Goal: Task Accomplishment & Management: Complete application form

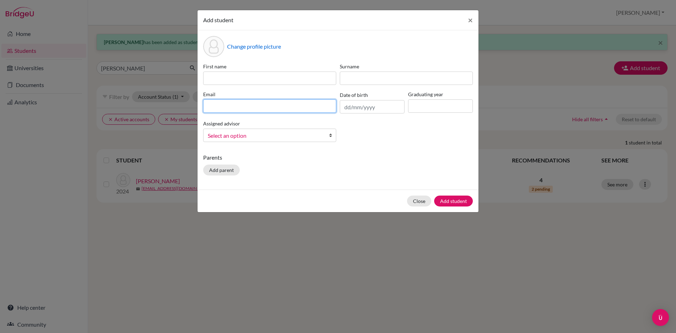
paste input "[EMAIL_ADDRESS][DOMAIN_NAME]"
type input "[EMAIL_ADDRESS][DOMAIN_NAME]"
click at [348, 111] on input "text" at bounding box center [372, 106] width 65 height 13
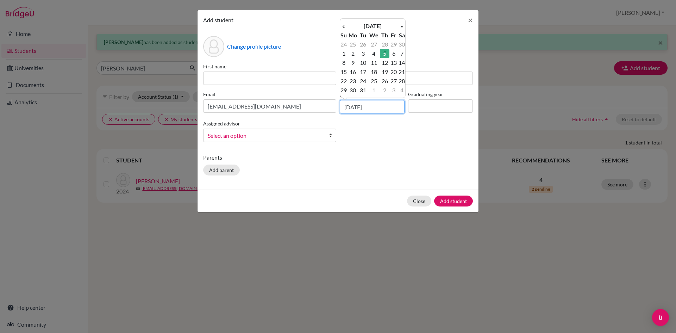
type input "[DATE]"
click at [429, 102] on input at bounding box center [440, 105] width 65 height 13
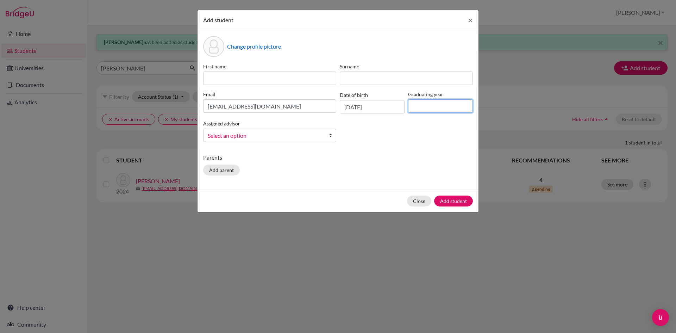
type input "2026"
paste input "Aashraya"
type input "Aashraya"
click at [360, 75] on input at bounding box center [406, 77] width 133 height 13
type input "Adhikari"
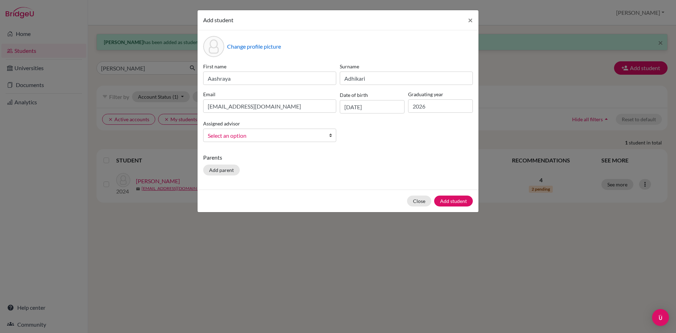
click at [247, 135] on span "Select an option" at bounding box center [265, 135] width 115 height 9
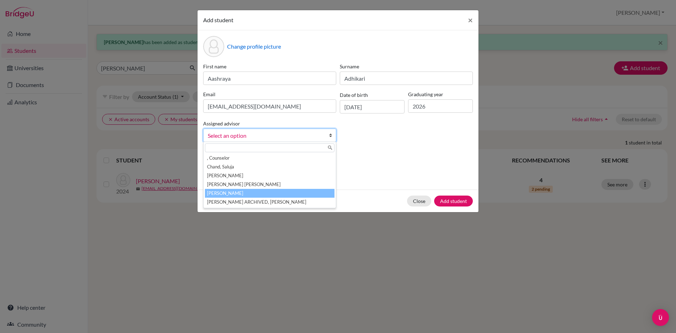
click at [227, 194] on li "[PERSON_NAME]" at bounding box center [270, 193] width 130 height 9
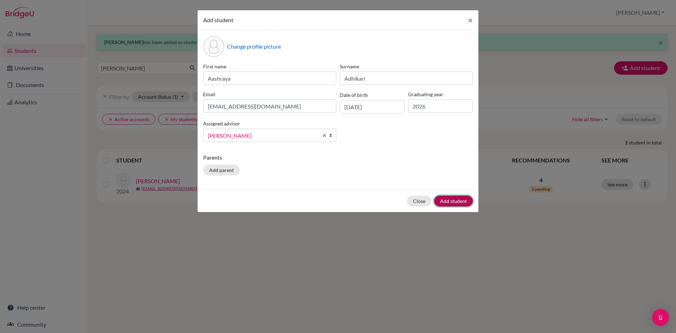
click at [448, 201] on button "Add student" at bounding box center [453, 200] width 39 height 11
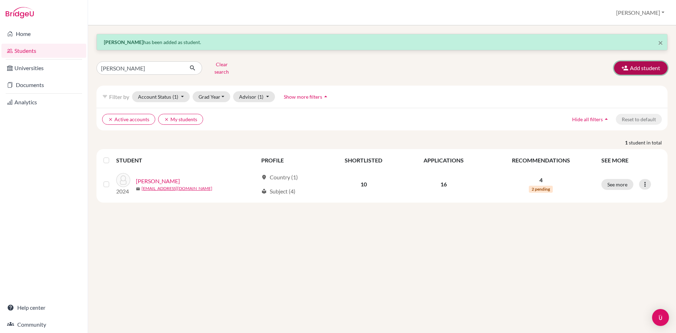
click at [633, 64] on button "Add student" at bounding box center [641, 67] width 54 height 13
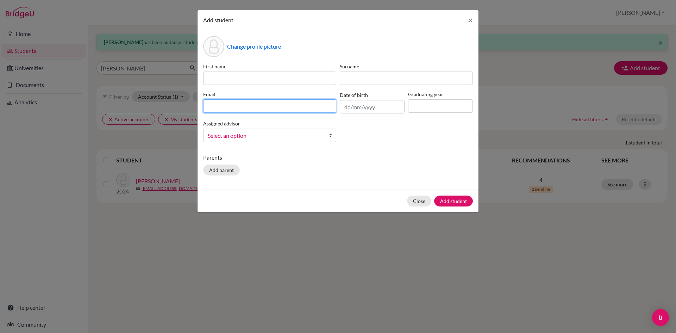
paste input "[EMAIL_ADDRESS][DOMAIN_NAME]"
type input "[EMAIL_ADDRESS][DOMAIN_NAME]"
click at [353, 110] on input "text" at bounding box center [372, 106] width 65 height 13
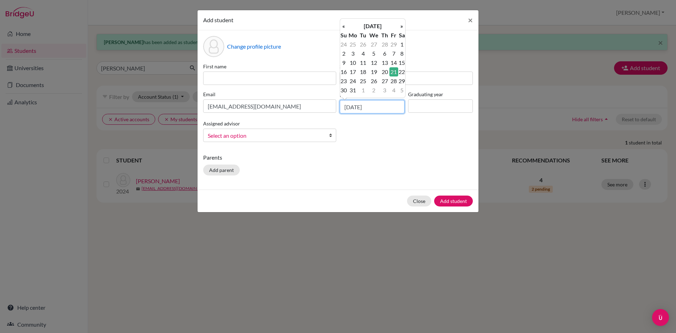
type input "[DATE]"
click at [268, 81] on input at bounding box center [269, 77] width 133 height 13
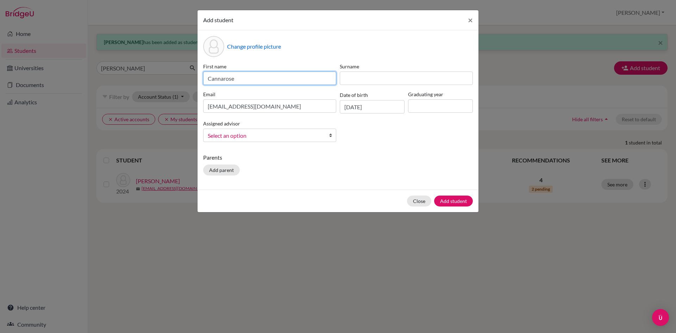
type input "Cannarose"
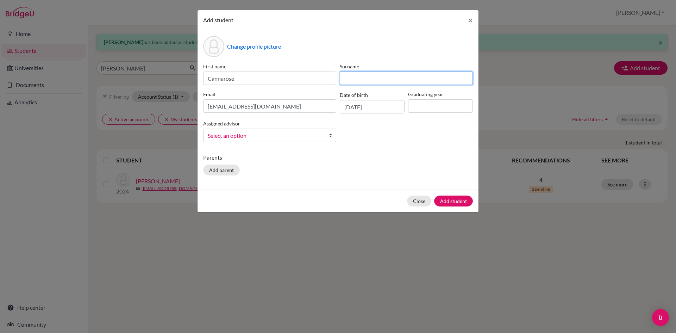
click at [395, 83] on input at bounding box center [406, 77] width 133 height 13
type input "Gautam"
click at [431, 108] on input at bounding box center [440, 105] width 65 height 13
type input "2026"
click at [260, 137] on span "Select an option" at bounding box center [265, 135] width 115 height 9
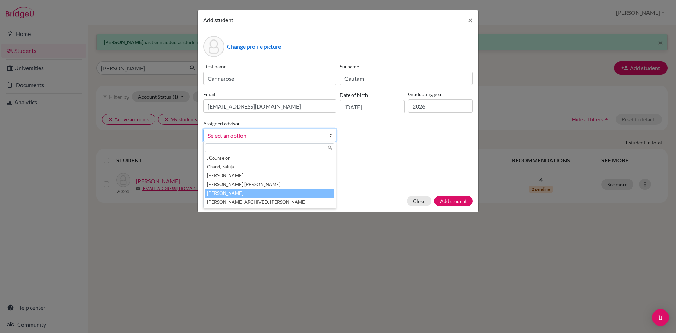
click at [235, 195] on li "[PERSON_NAME]" at bounding box center [270, 193] width 130 height 9
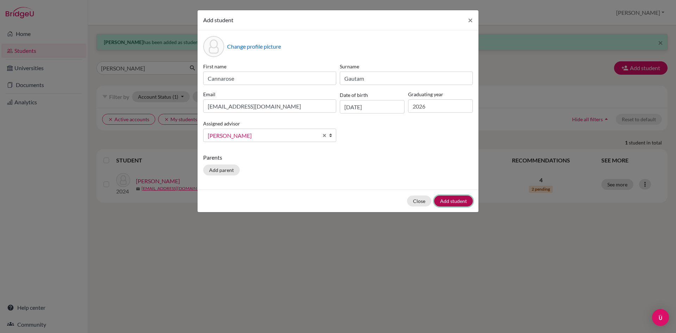
click at [462, 200] on button "Add student" at bounding box center [453, 200] width 39 height 11
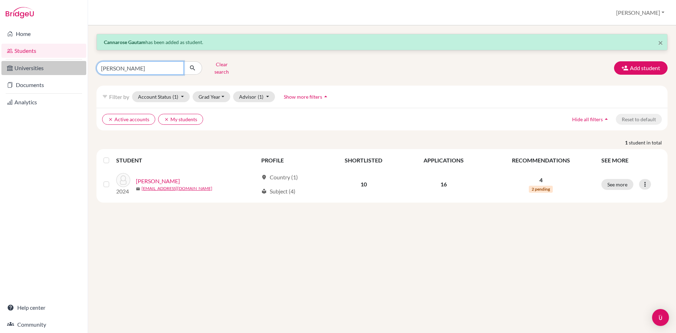
drag, startPoint x: 125, startPoint y: 70, endPoint x: 49, endPoint y: 67, distance: 75.4
click at [49, 67] on div "Home Students Universities Documents Analytics Help center Community Students o…" at bounding box center [338, 166] width 676 height 333
type input "sanvi chaudahary"
click button "submit" at bounding box center [192, 67] width 19 height 13
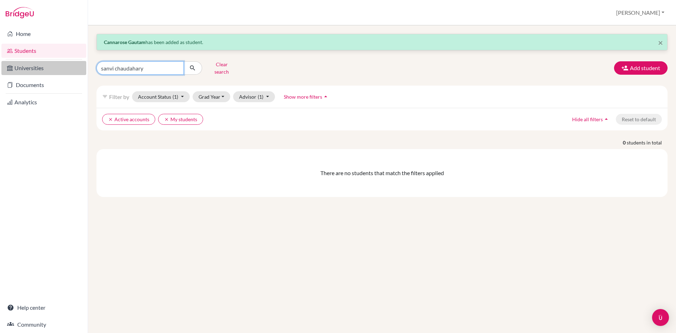
drag, startPoint x: 153, startPoint y: 67, endPoint x: 78, endPoint y: 71, distance: 75.1
click at [74, 71] on div "Home Students Universities Documents Analytics Help center Community Students o…" at bounding box center [338, 166] width 676 height 333
type input "[PERSON_NAME]"
click button "submit" at bounding box center [192, 67] width 19 height 13
drag, startPoint x: 143, startPoint y: 68, endPoint x: 64, endPoint y: 69, distance: 78.2
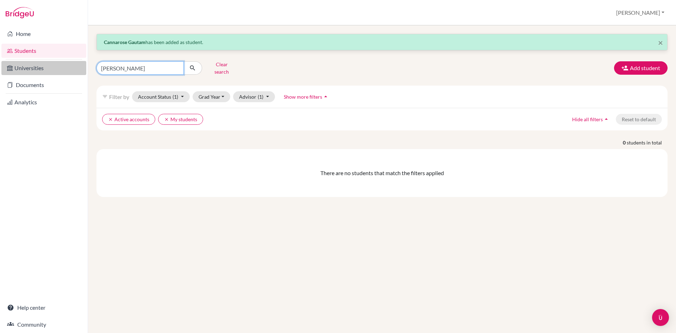
click at [63, 70] on div "Home Students Universities Documents Analytics Help center Community Students o…" at bounding box center [338, 166] width 676 height 333
type input "[PERSON_NAME]"
click button "submit" at bounding box center [192, 67] width 19 height 13
drag, startPoint x: 141, startPoint y: 67, endPoint x: 57, endPoint y: 63, distance: 83.9
click at [57, 63] on div "Home Students Universities Documents Analytics Help center Community Students o…" at bounding box center [338, 166] width 676 height 333
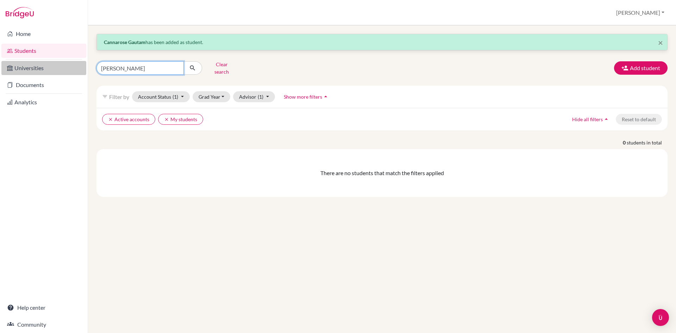
type input "[PERSON_NAME]"
click button "submit" at bounding box center [192, 67] width 19 height 13
drag, startPoint x: 141, startPoint y: 67, endPoint x: 70, endPoint y: 68, distance: 71.1
click at [70, 68] on div "Home Students Universities Documents Analytics Help center Community Students o…" at bounding box center [338, 166] width 676 height 333
type input "[PERSON_NAME]"
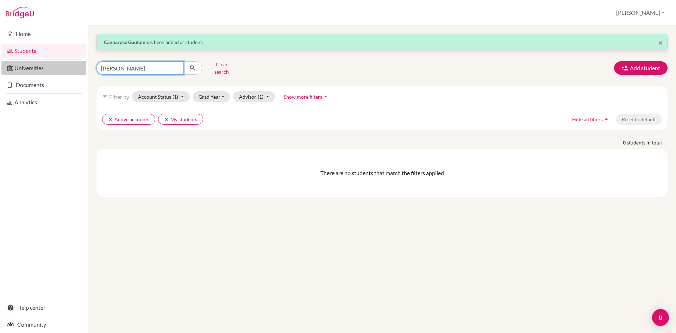
click button "submit" at bounding box center [192, 67] width 19 height 13
drag, startPoint x: 142, startPoint y: 68, endPoint x: 50, endPoint y: 71, distance: 92.3
click at [50, 71] on div "Home Students Universities Documents Analytics Help center Community Students o…" at bounding box center [338, 166] width 676 height 333
type input "[PERSON_NAME]"
click button "submit" at bounding box center [192, 67] width 19 height 13
